Goal: Transaction & Acquisition: Purchase product/service

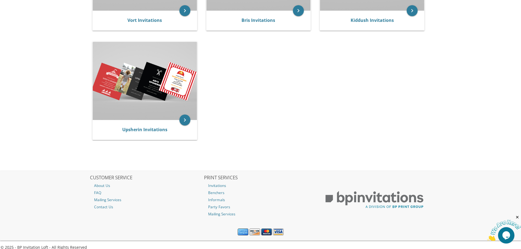
scroll to position [191, 0]
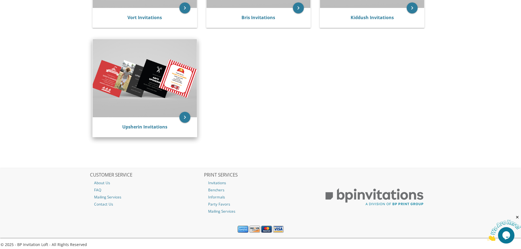
click at [171, 118] on div "Upsherin Invitations" at bounding box center [145, 127] width 104 height 20
click at [183, 118] on icon "keyboard_arrow_right" at bounding box center [184, 117] width 11 height 11
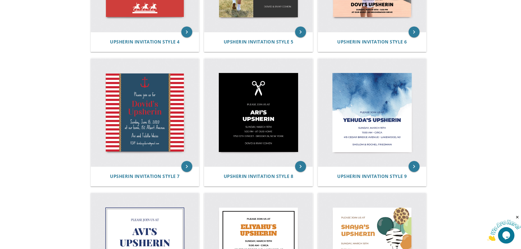
scroll to position [326, 0]
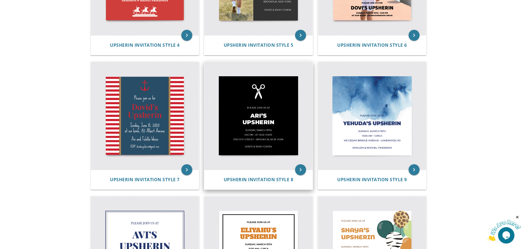
click at [267, 119] on img at bounding box center [258, 116] width 108 height 108
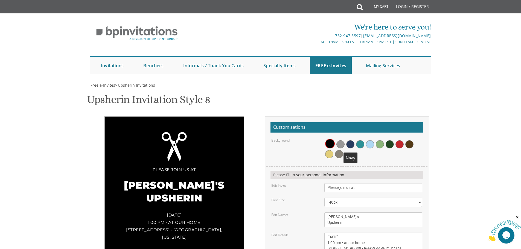
click at [352, 144] on span at bounding box center [350, 144] width 8 height 8
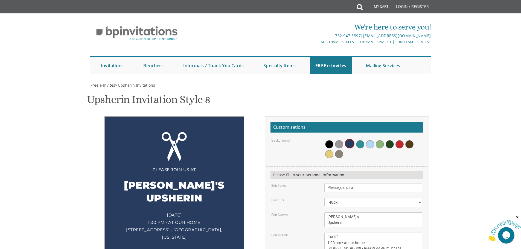
scroll to position [55, 0]
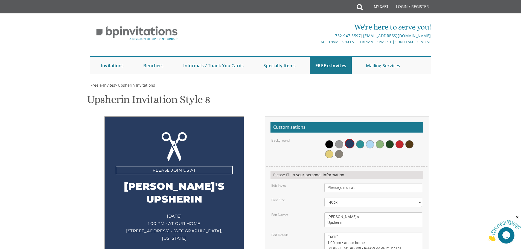
click at [355, 183] on textarea "Please join us at" at bounding box center [373, 187] width 98 height 9
click at [350, 212] on textarea "[PERSON_NAME]'s Upsherin" at bounding box center [373, 219] width 98 height 15
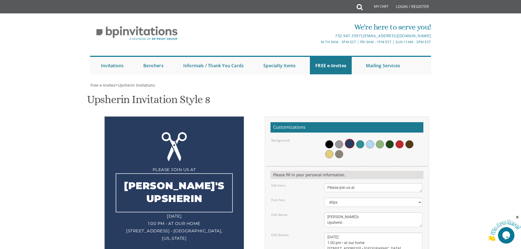
drag, startPoint x: 332, startPoint y: 162, endPoint x: 320, endPoint y: 162, distance: 12.0
click at [320, 212] on div "[PERSON_NAME]'s Upsherin" at bounding box center [373, 219] width 106 height 15
type textarea "[PERSON_NAME]'s Upsherin"
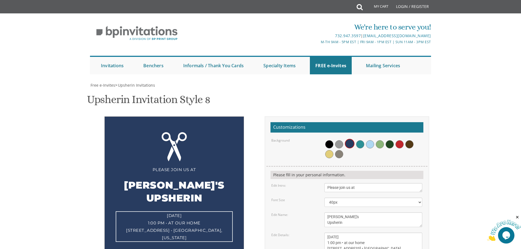
click at [371, 233] on textarea "[DATE] 1:00 pm • at our home [STREET_ADDRESS] • [GEOGRAPHIC_DATA], [US_STATE]" at bounding box center [373, 243] width 98 height 20
click at [332, 233] on textarea "[DATE] 1:00 pm • at our home [STREET_ADDRESS] • [GEOGRAPHIC_DATA], [US_STATE]" at bounding box center [373, 243] width 98 height 20
click at [346, 233] on textarea "[DATE] 1:00 pm • at our home [STREET_ADDRESS] • [GEOGRAPHIC_DATA], [US_STATE]" at bounding box center [373, 243] width 98 height 20
click at [347, 233] on textarea "[DATE] 1:00 pm • at our home [STREET_ADDRESS] • [GEOGRAPHIC_DATA], [US_STATE]" at bounding box center [373, 243] width 98 height 20
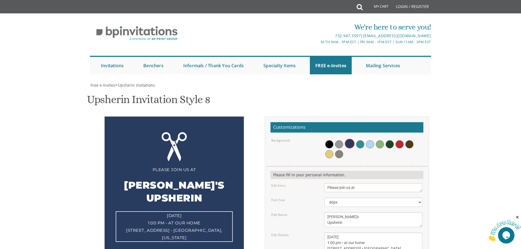
click at [365, 233] on textarea "[DATE] 1:00 pm • at our home [STREET_ADDRESS] • [GEOGRAPHIC_DATA], [US_STATE]" at bounding box center [373, 243] width 98 height 20
drag, startPoint x: 329, startPoint y: 134, endPoint x: 326, endPoint y: 133, distance: 3.1
click at [326, 233] on textarea "Sunday, March 15th 1:00 pm • at our home 1750 E. 12th Street • Brookyln, New Yo…" at bounding box center [373, 243] width 98 height 20
drag, startPoint x: 335, startPoint y: 138, endPoint x: 324, endPoint y: 139, distance: 10.9
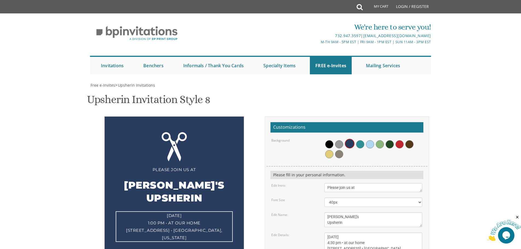
click at [325, 233] on textarea "Sunday, March 15th 1:00 pm • at our home 1750 E. 12th Street • Brookyln, New Yo…" at bounding box center [373, 243] width 98 height 20
click at [365, 233] on textarea "Sunday, March 15th 1:00 pm • at our home 1750 E. 12th Street • Brookyln, New Yo…" at bounding box center [373, 243] width 98 height 20
click at [385, 233] on textarea "Sunday, March 15th 1:00 pm • at our home 1750 E. 12th Street • Brookyln, New Yo…" at bounding box center [373, 243] width 98 height 20
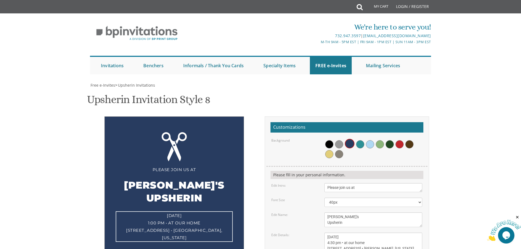
type textarea "Tuesday, September 16th 4:30 pm • at our home 16 Colonial Court • Howell, New J…"
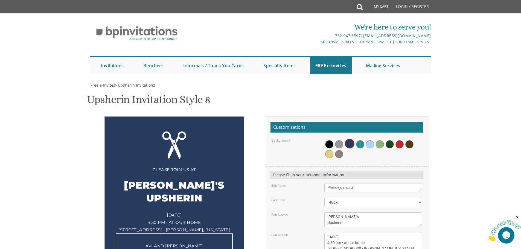
drag, startPoint x: 363, startPoint y: 154, endPoint x: 289, endPoint y: 148, distance: 74.3
click at [289, 148] on form "Customizations Background Please fill in your personal information. Edit Intro:…" at bounding box center [346, 219] width 153 height 194
type textarea "Psachya and Shaindy Lamm"
click at [309, 145] on form "Customizations Background Please fill in your personal information. Edit Intro:…" at bounding box center [346, 219] width 153 height 194
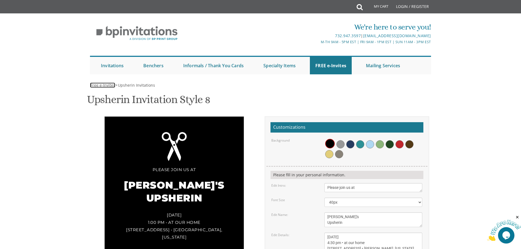
drag, startPoint x: 106, startPoint y: 29, endPoint x: 146, endPoint y: 42, distance: 42.4
click at [106, 83] on span "Free e-Invites" at bounding box center [102, 85] width 25 height 5
click at [145, 83] on span "Upsherin Invitations" at bounding box center [136, 85] width 37 height 5
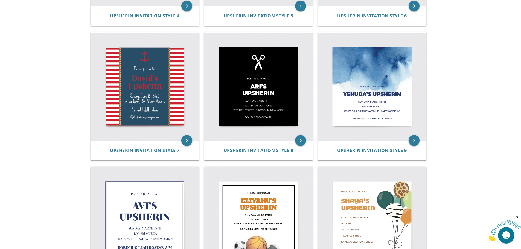
scroll to position [383, 0]
